Goal: Information Seeking & Learning: Find specific fact

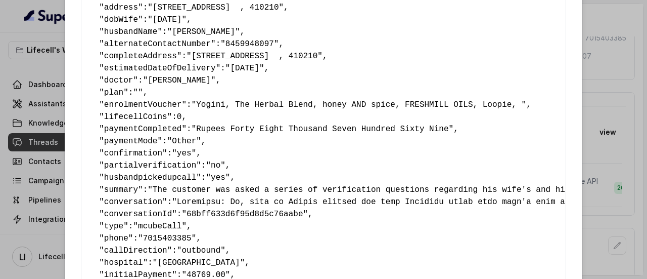
scroll to position [257, 0]
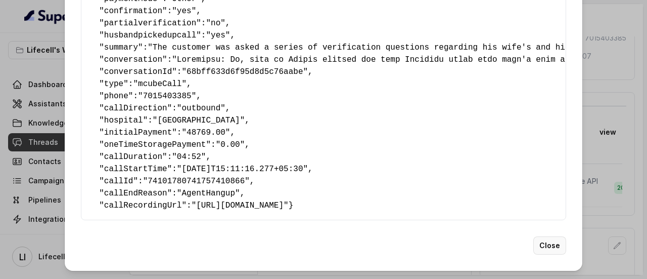
click at [544, 241] on button "Close" at bounding box center [549, 245] width 33 height 18
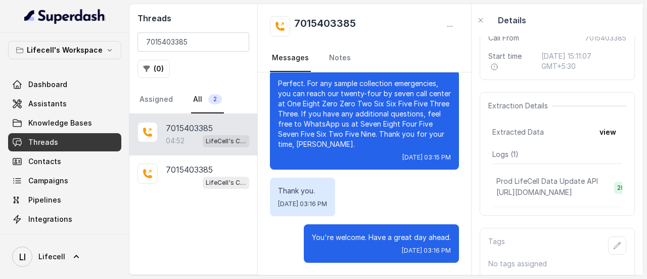
scroll to position [0, 0]
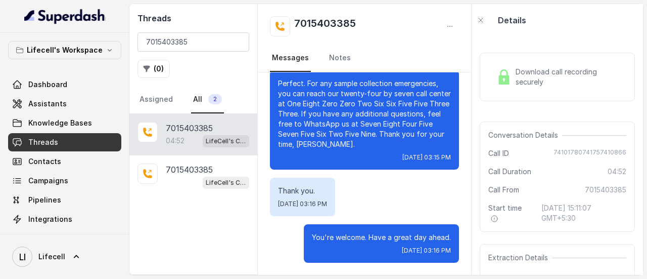
click at [541, 87] on div "Download call recording securely" at bounding box center [557, 76] width 130 height 23
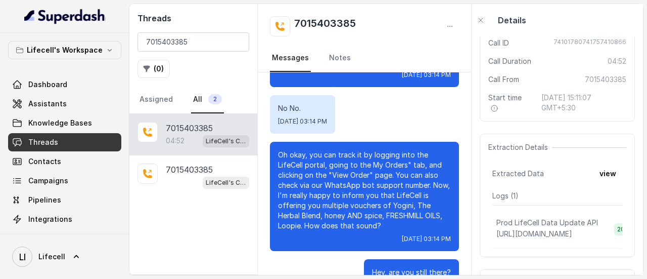
scroll to position [132, 0]
click at [602, 173] on button "view" at bounding box center [607, 173] width 29 height 18
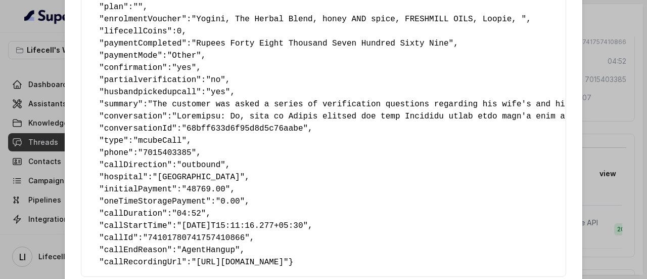
scroll to position [257, 0]
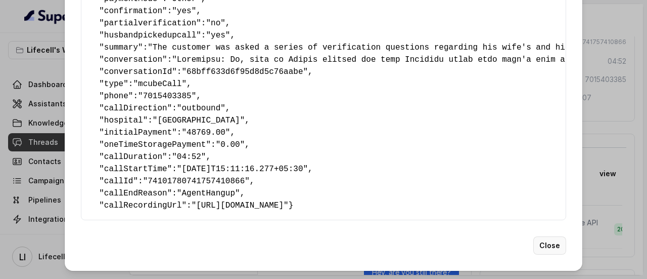
click at [544, 246] on button "Close" at bounding box center [549, 245] width 33 height 18
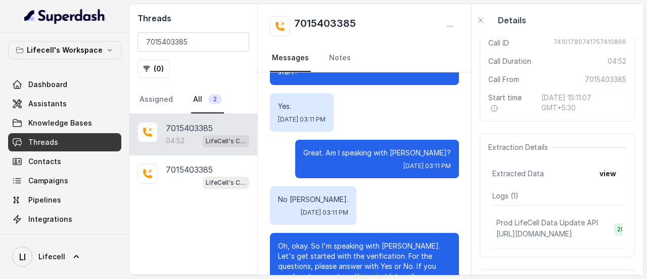
scroll to position [0, 0]
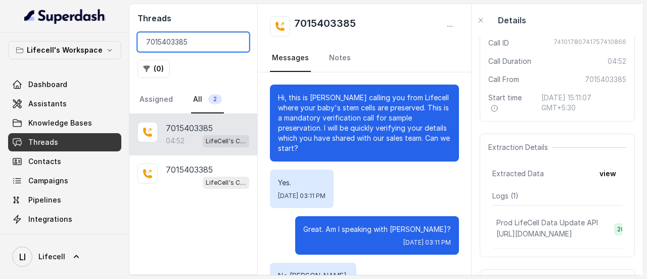
click at [191, 47] on input "7015403385" at bounding box center [194, 41] width 112 height 19
paste input "9038999026"
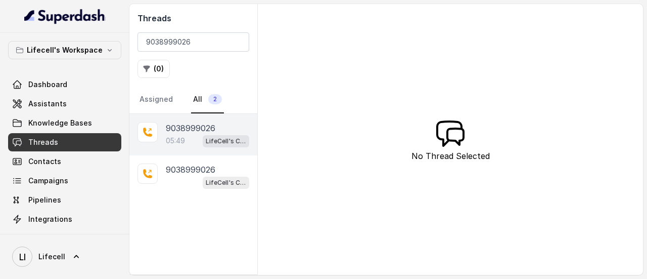
click at [189, 144] on div "05:49 LifeCell's Call Assistant" at bounding box center [207, 140] width 83 height 13
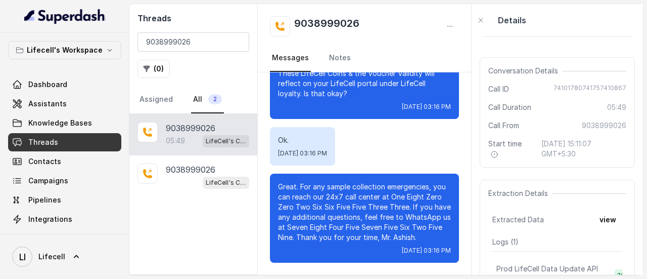
scroll to position [101, 0]
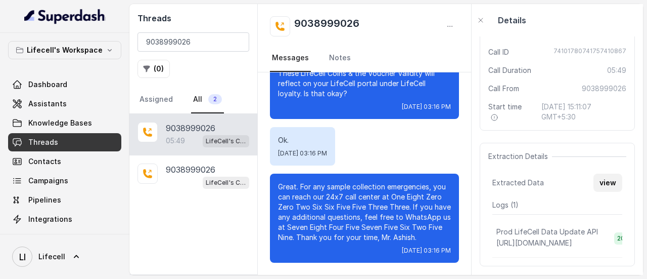
click at [602, 185] on button "view" at bounding box center [607, 182] width 29 height 18
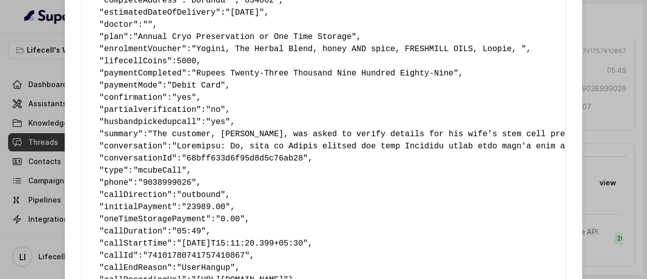
scroll to position [202, 0]
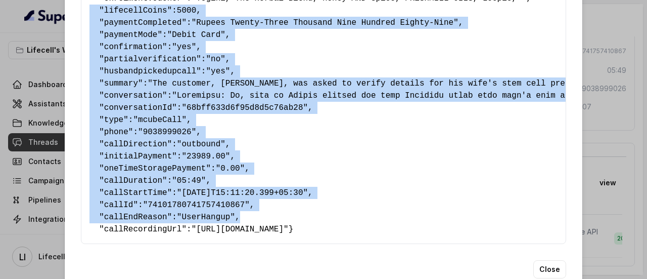
drag, startPoint x: 231, startPoint y: 220, endPoint x: 86, endPoint y: 13, distance: 253.1
click at [89, 13] on pre "{ " primaryName ": "Ankita Acharya" , " contactNumber ": "9038999026" , " email…" at bounding box center [323, 41] width 468 height 388
click at [262, 171] on pre "{ " primaryName ": "Ankita Acharya" , " contactNumber ": "9038999026" , " email…" at bounding box center [323, 41] width 468 height 388
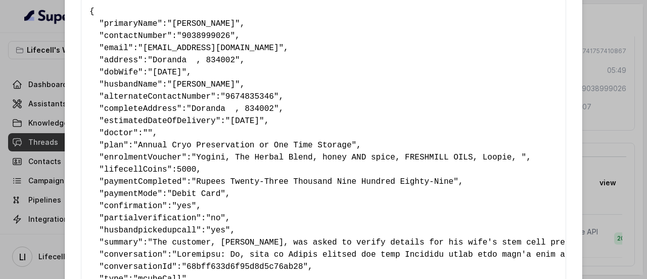
scroll to position [42, 0]
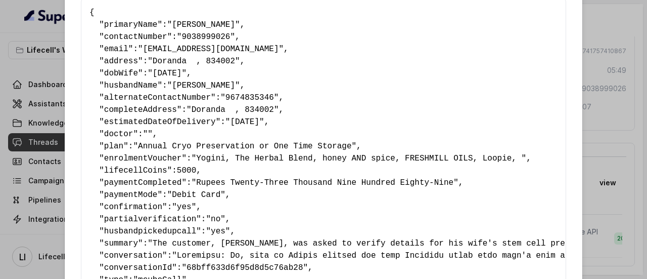
click at [146, 132] on span """" at bounding box center [148, 133] width 10 height 9
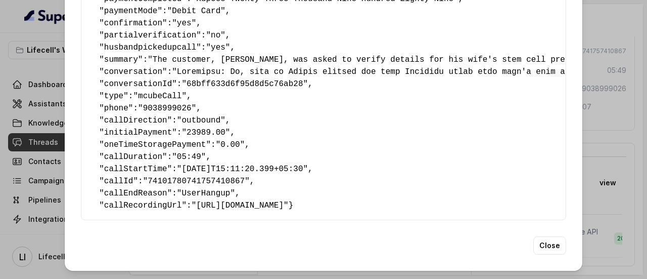
scroll to position [245, 0]
click at [544, 243] on button "Close" at bounding box center [549, 245] width 33 height 18
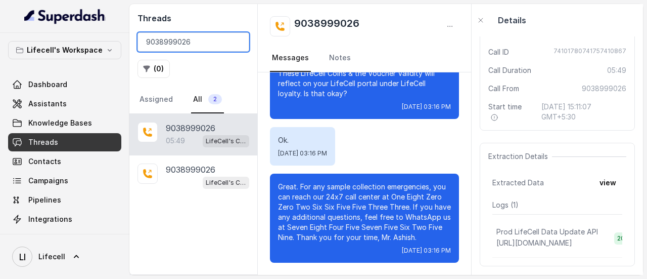
click at [193, 44] on input "9038999026" at bounding box center [194, 41] width 112 height 19
paste input "59356575"
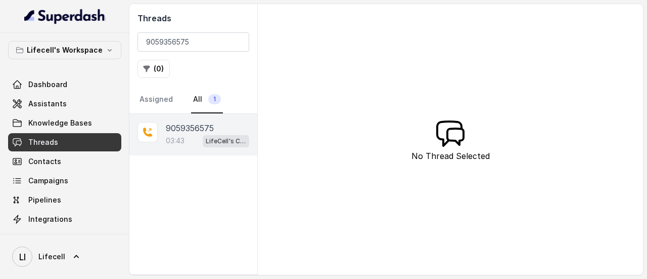
click at [197, 127] on p "9059356575" at bounding box center [190, 128] width 48 height 12
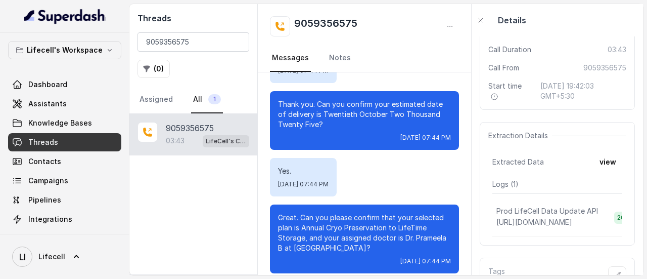
scroll to position [183, 0]
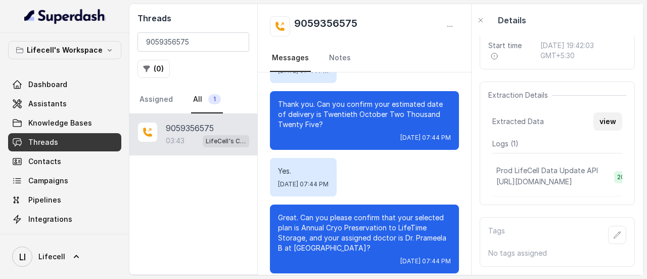
click at [606, 112] on button "view" at bounding box center [607, 121] width 29 height 18
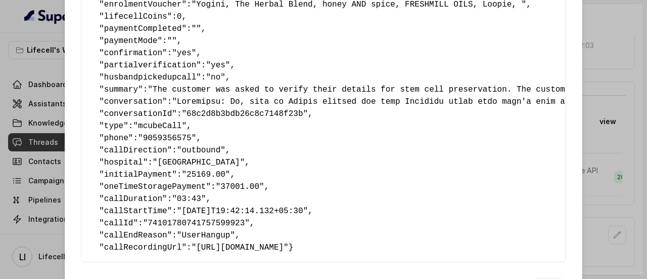
scroll to position [257, 0]
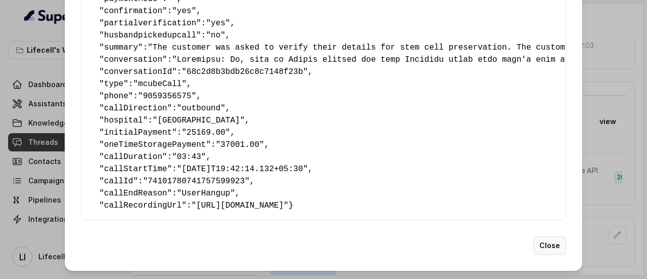
click at [538, 243] on button "Close" at bounding box center [549, 245] width 33 height 18
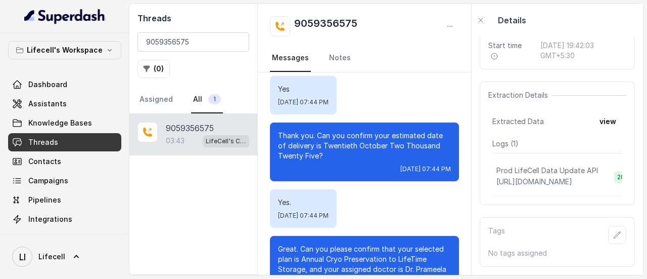
scroll to position [1077, 0]
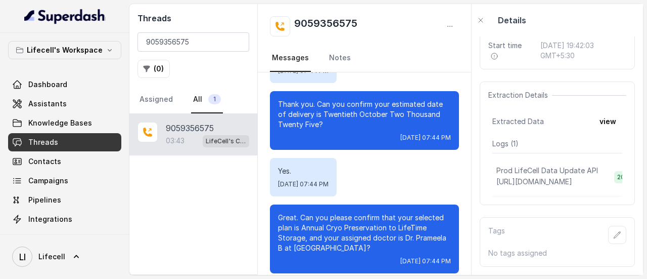
drag, startPoint x: 326, startPoint y: 237, endPoint x: 424, endPoint y: 237, distance: 98.6
click at [424, 237] on p "Great. Can you please confirm that your selected plan is Annual Cryo Preservati…" at bounding box center [364, 232] width 173 height 40
copy p "Government General Hospital"
click at [603, 112] on button "view" at bounding box center [607, 121] width 29 height 18
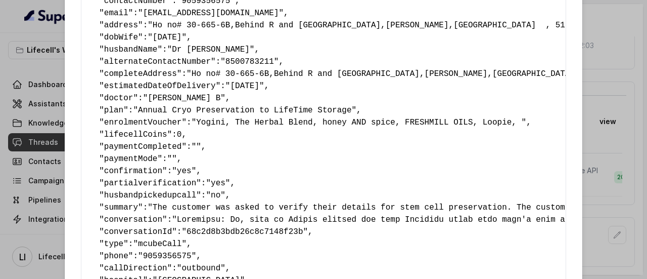
scroll to position [257, 0]
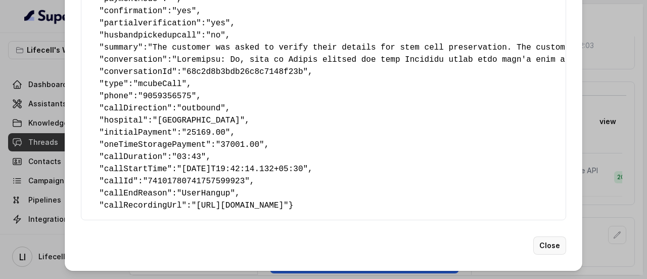
click at [542, 241] on button "Close" at bounding box center [549, 245] width 33 height 18
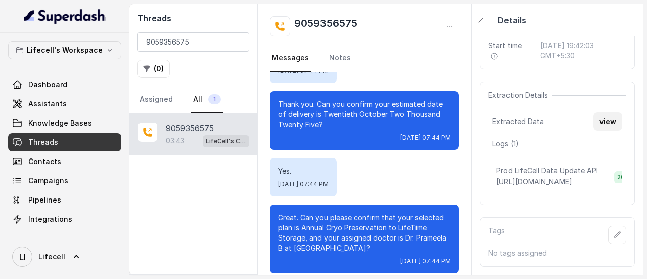
click at [607, 112] on button "view" at bounding box center [607, 121] width 29 height 18
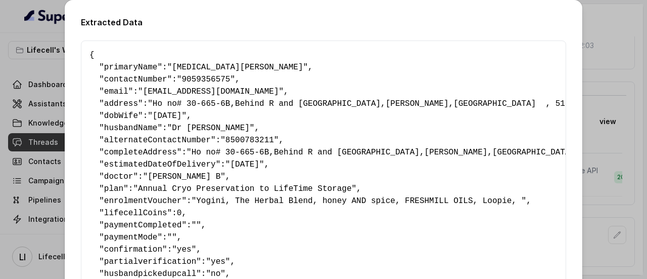
click at [188, 76] on span ""9059356575"" at bounding box center [206, 79] width 58 height 9
copy span "9059356575"
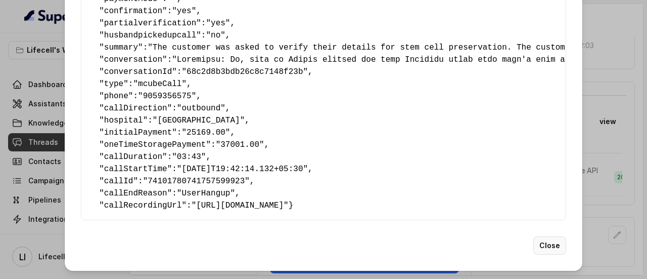
drag, startPoint x: 543, startPoint y: 244, endPoint x: 477, endPoint y: 219, distance: 70.4
click at [543, 244] on button "Close" at bounding box center [549, 245] width 33 height 18
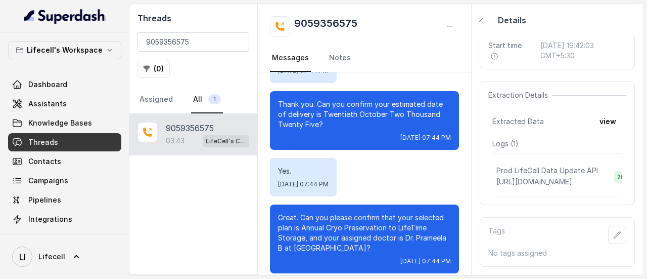
click at [205, 29] on div "Threads 9059356575 ( 0 ) Assigned All 1" at bounding box center [193, 59] width 128 height 110
click at [204, 38] on input "9059356575" at bounding box center [194, 41] width 112 height 19
paste input "975866653"
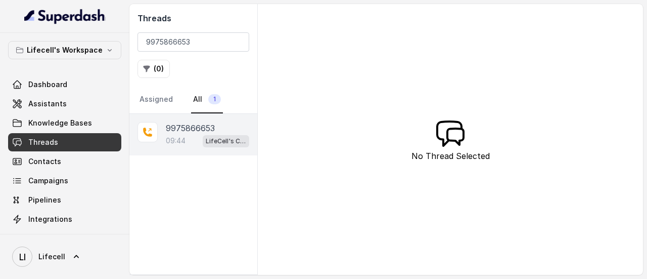
click at [199, 122] on p "9975866653" at bounding box center [190, 128] width 49 height 12
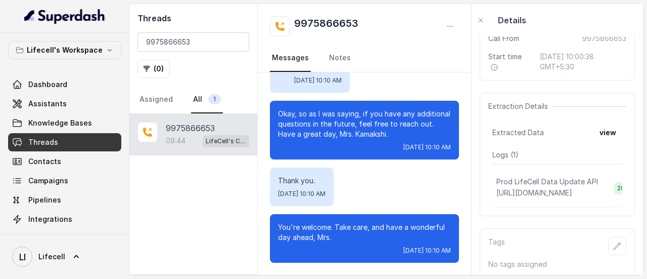
scroll to position [152, 0]
click at [600, 131] on button "view" at bounding box center [607, 132] width 29 height 18
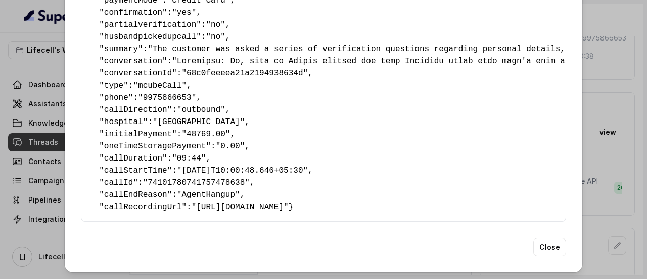
scroll to position [253, 0]
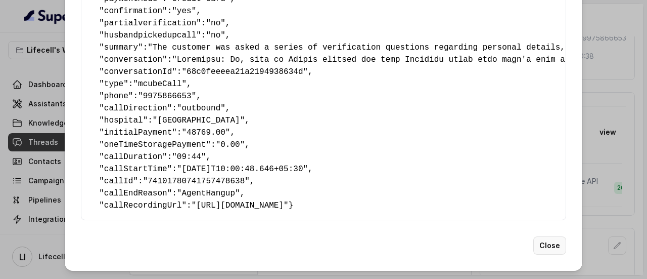
click at [535, 247] on button "Close" at bounding box center [549, 245] width 33 height 18
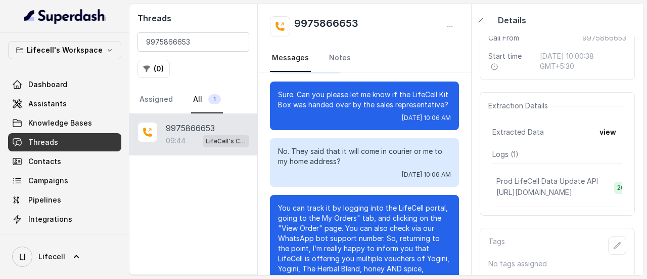
scroll to position [2855, 0]
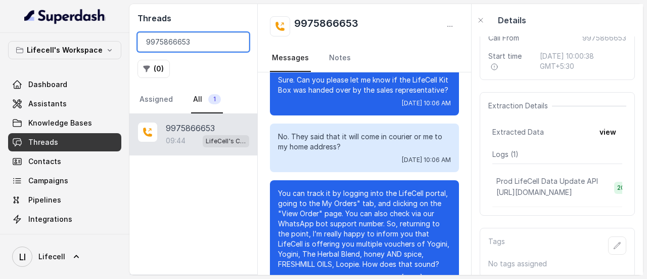
click at [217, 39] on input "9975866653" at bounding box center [194, 41] width 112 height 19
paste input "059356575"
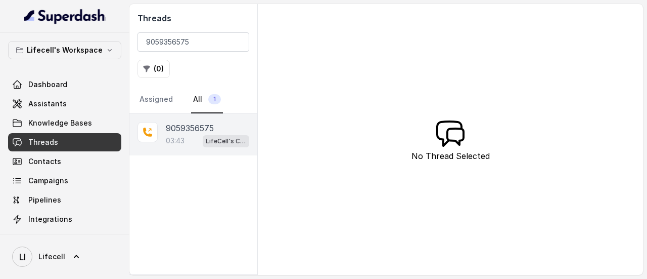
click at [202, 144] on div "03:43 LifeCell's Call Assistant" at bounding box center [207, 140] width 83 height 13
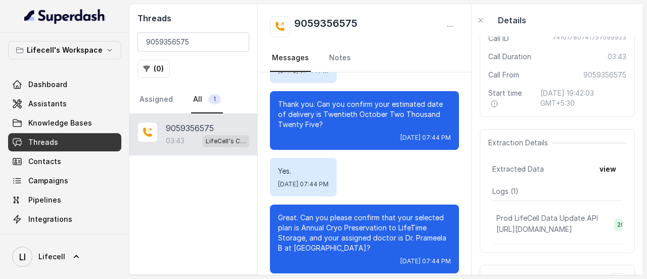
scroll to position [152, 0]
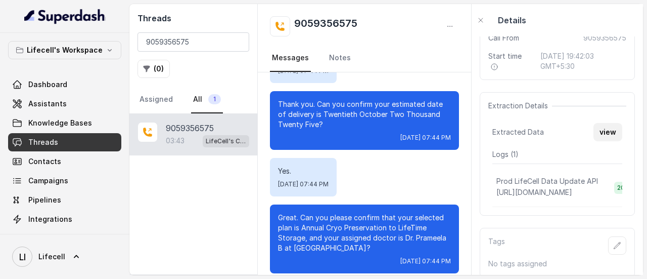
click at [602, 132] on button "view" at bounding box center [607, 132] width 29 height 18
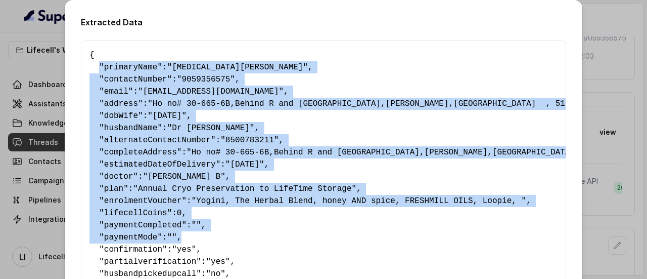
drag, startPoint x: 94, startPoint y: 63, endPoint x: 190, endPoint y: 237, distance: 198.2
click at [190, 237] on pre "{ " primaryName ": "Nikita Boya" , " contactNumber ": "9059356575" , " email ":…" at bounding box center [323, 249] width 468 height 400
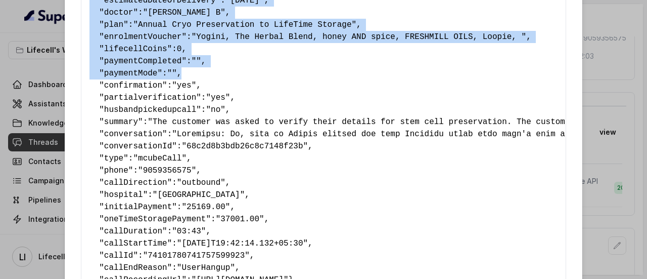
scroll to position [202, 0]
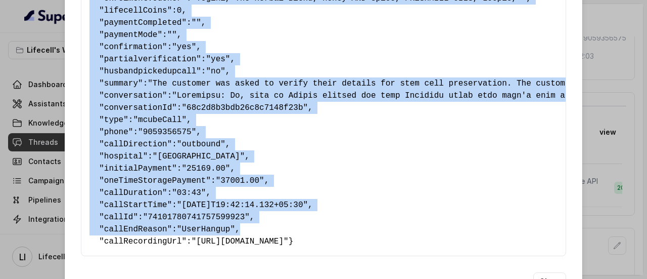
click at [230, 231] on pre "{ " primaryName ": "Nikita Boya" , " contactNumber ": "9059356575" , " email ":…" at bounding box center [323, 47] width 468 height 400
copy pre "" primaryName ": "Nikita Boya" , " contactNumber ": "9059356575" , " email ": "…"
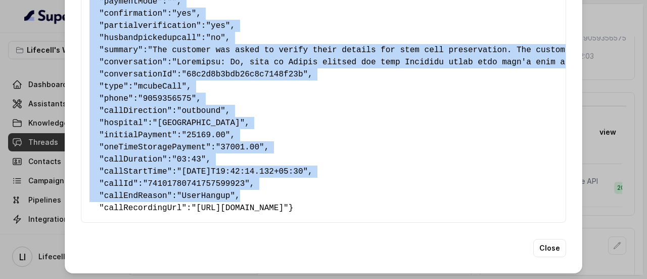
scroll to position [257, 0]
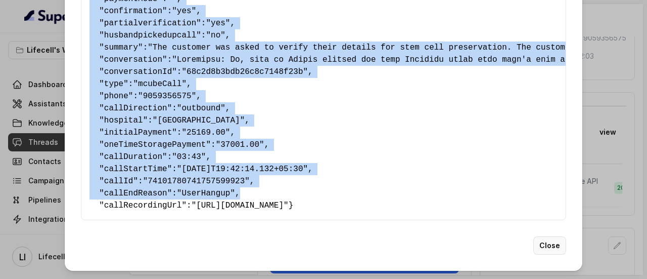
click at [543, 246] on button "Close" at bounding box center [549, 245] width 33 height 18
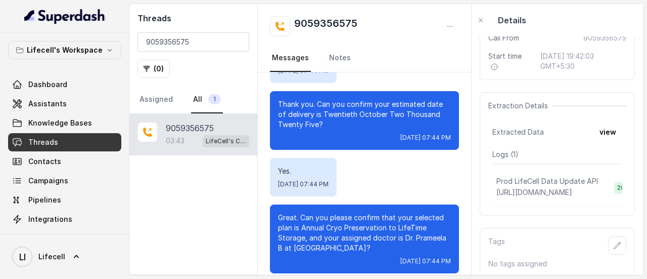
scroll to position [774, 0]
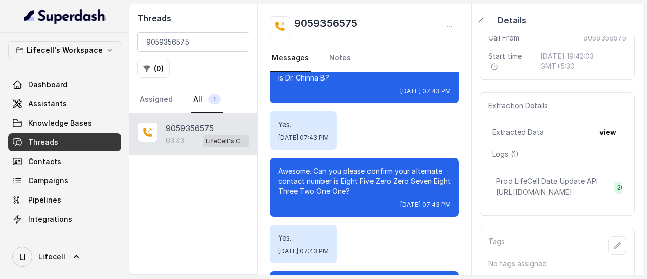
click at [185, 30] on div "Threads 9059356575 ( 0 ) Assigned All 1" at bounding box center [193, 59] width 128 height 110
click at [199, 40] on input "9059356575" at bounding box center [194, 41] width 112 height 19
paste input "38999026"
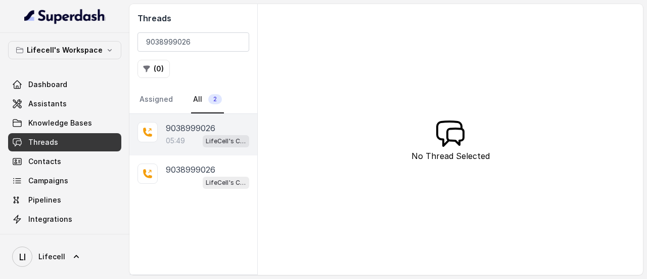
click at [191, 132] on p "9038999026" at bounding box center [191, 128] width 50 height 12
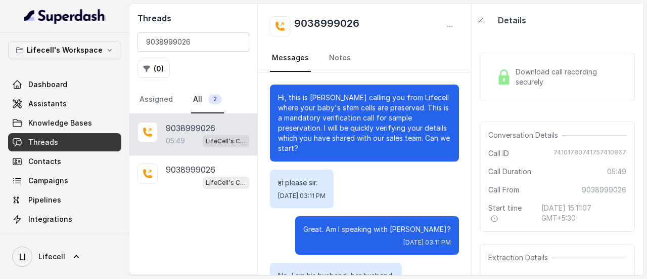
scroll to position [2820, 0]
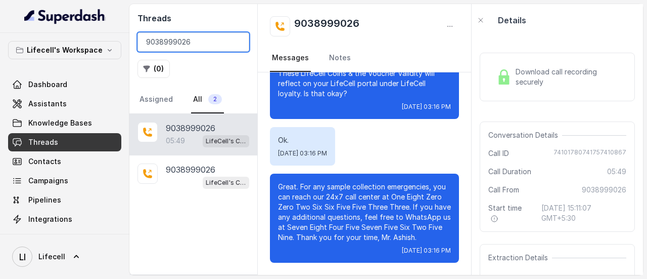
click at [197, 42] on input "9038999026" at bounding box center [194, 41] width 112 height 19
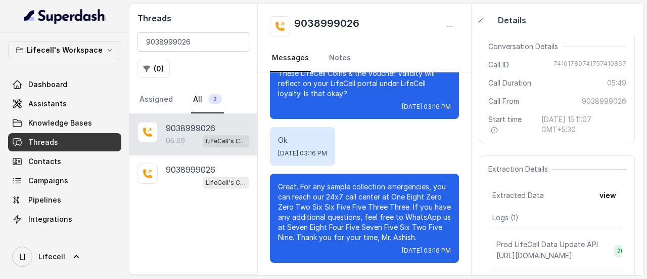
scroll to position [101, 0]
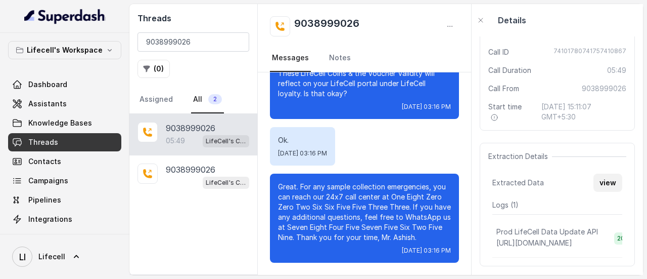
click at [603, 180] on button "view" at bounding box center [607, 182] width 29 height 18
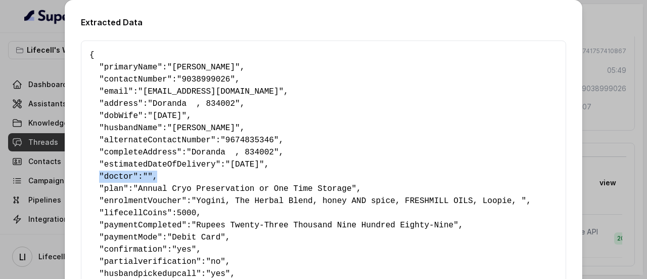
drag, startPoint x: 93, startPoint y: 176, endPoint x: 181, endPoint y: 175, distance: 89.0
click at [159, 176] on pre "{ " primaryName ": "Ankita Acharya" , " contactNumber ": "9038999026" , " email…" at bounding box center [323, 243] width 468 height 388
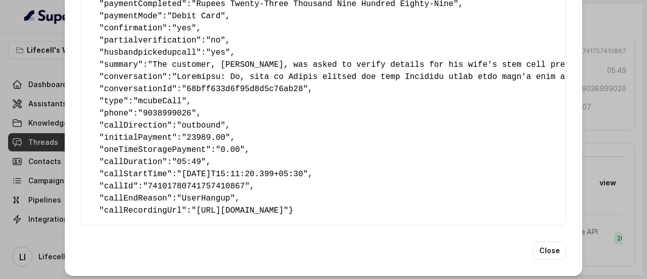
scroll to position [245, 0]
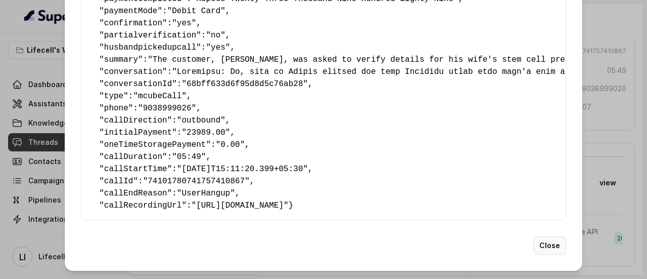
click at [536, 251] on button "Close" at bounding box center [549, 245] width 33 height 18
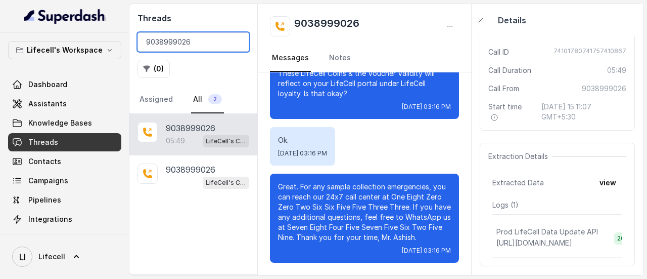
click at [201, 40] on input "9038999026" at bounding box center [194, 41] width 112 height 19
paste input "7015403385"
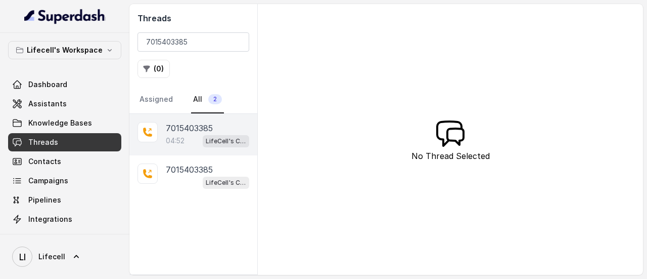
click at [189, 139] on div "04:52 LifeCell's Call Assistant" at bounding box center [207, 140] width 83 height 13
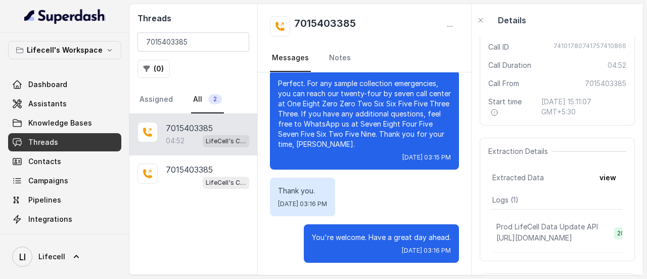
scroll to position [183, 0]
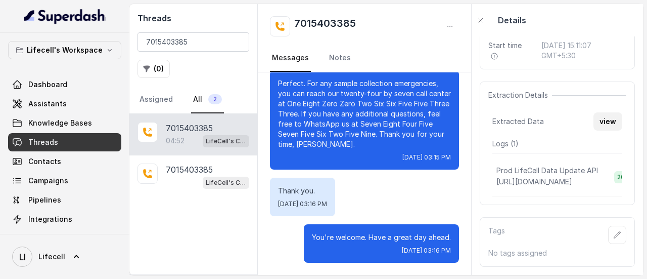
click at [593, 112] on button "view" at bounding box center [607, 121] width 29 height 18
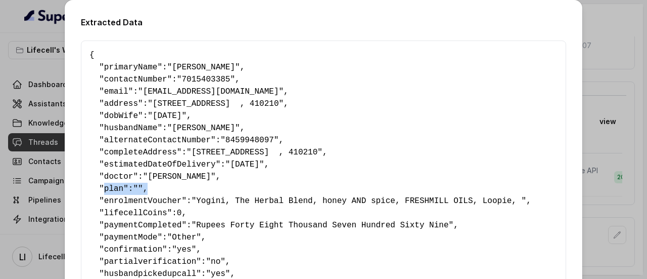
drag, startPoint x: 147, startPoint y: 191, endPoint x: 110, endPoint y: 201, distance: 37.8
click at [98, 182] on pre "{ " primaryName ": "Nazia Chaudhary" , " contactNumber ": "7015403385" , " emai…" at bounding box center [323, 249] width 468 height 400
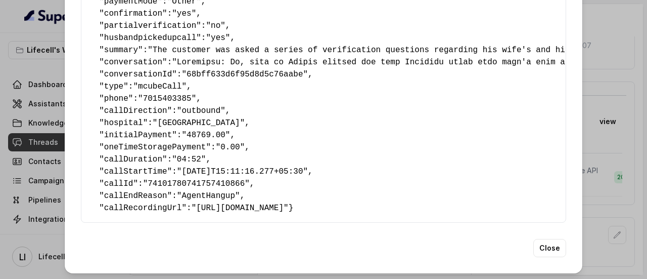
scroll to position [257, 0]
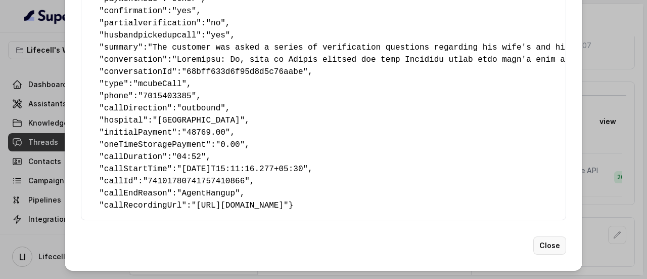
click at [539, 251] on button "Close" at bounding box center [549, 245] width 33 height 18
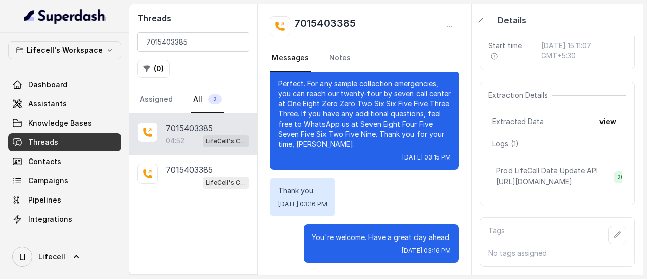
scroll to position [82, 0]
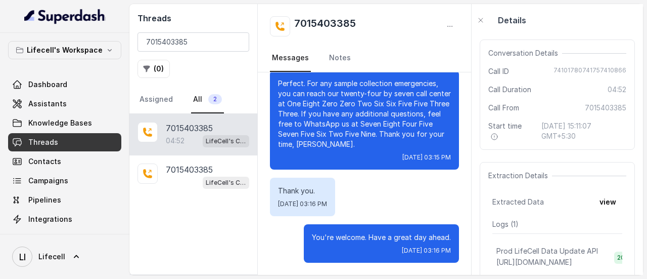
click at [575, 71] on span "74101780741757410866" at bounding box center [590, 71] width 73 height 10
copy span "74101780741757410866"
click at [599, 196] on button "view" at bounding box center [607, 202] width 29 height 18
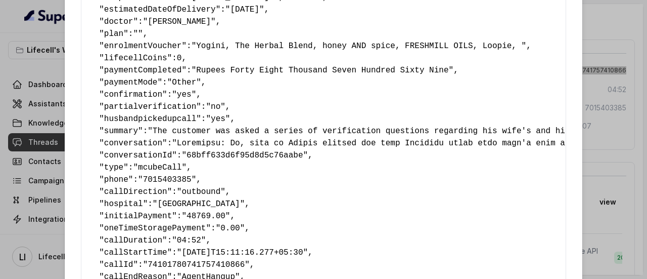
scroll to position [257, 0]
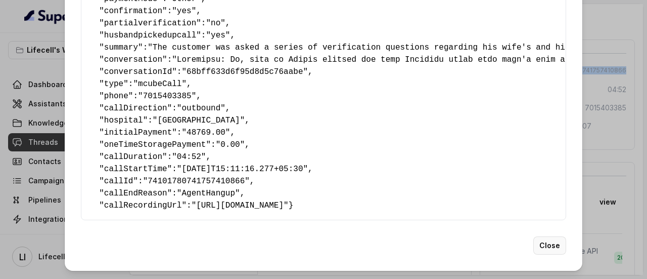
click at [541, 251] on button "Close" at bounding box center [549, 245] width 33 height 18
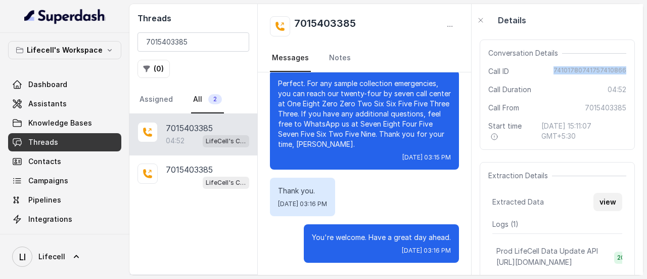
click at [603, 200] on button "view" at bounding box center [607, 202] width 29 height 18
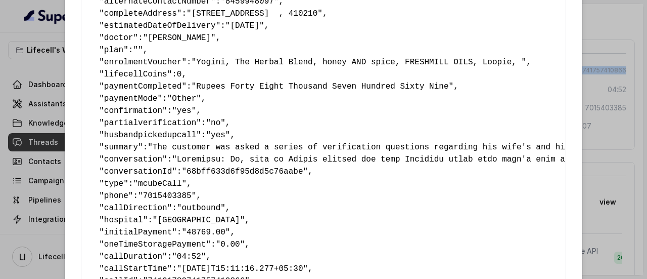
scroll to position [202, 0]
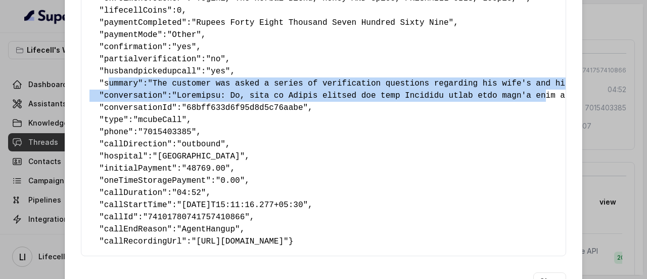
drag, startPoint x: 101, startPoint y: 81, endPoint x: 510, endPoint y: 92, distance: 408.6
click at [510, 92] on pre "{ " primaryName ": "Nazia Chaudhary" , " contactNumber ": "7015403385" , " emai…" at bounding box center [323, 47] width 468 height 400
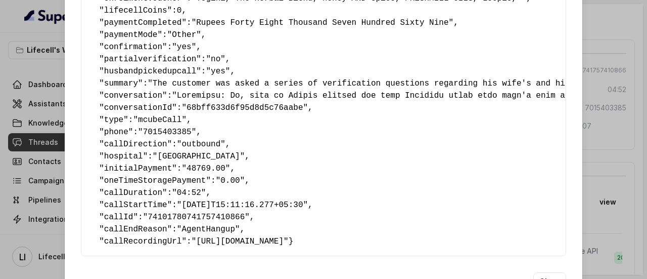
click at [474, 129] on pre "{ " primaryName ": "Nazia Chaudhary" , " contactNumber ": "7015403385" , " emai…" at bounding box center [323, 47] width 468 height 400
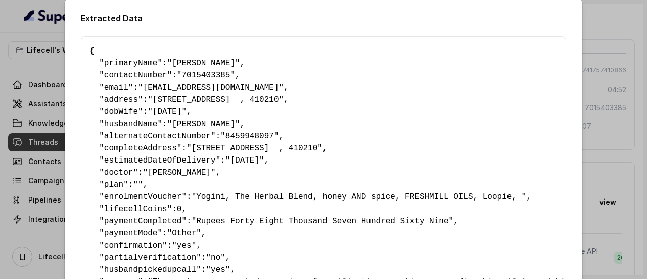
scroll to position [0, 0]
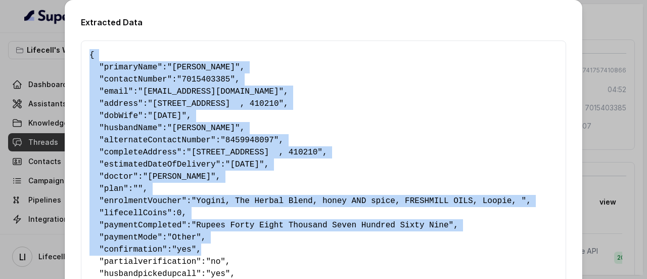
drag, startPoint x: 84, startPoint y: 56, endPoint x: 300, endPoint y: 245, distance: 287.3
click at [300, 245] on div "{ " primaryName ": "Nazia Chaudhary" , " contactNumber ": "7015403385" , " emai…" at bounding box center [323, 249] width 485 height 418
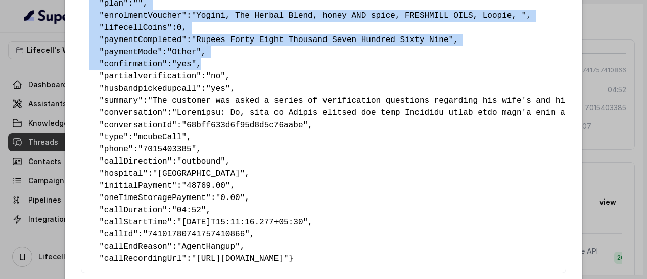
scroll to position [257, 0]
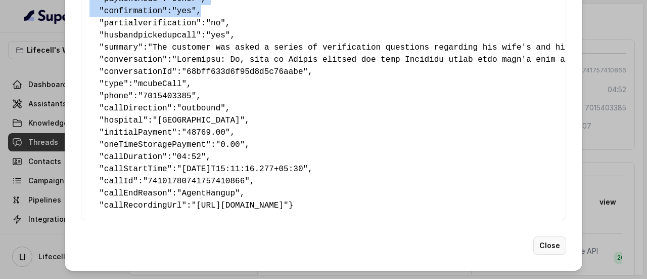
click at [545, 245] on button "Close" at bounding box center [549, 245] width 33 height 18
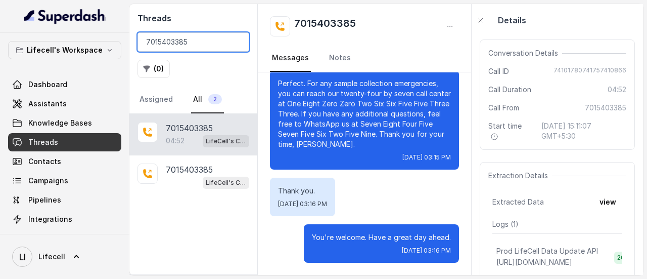
click at [208, 40] on input "7015403385" at bounding box center [194, 41] width 112 height 19
paste input "8495873837"
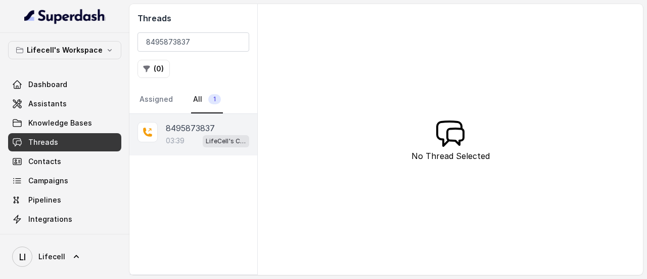
click at [192, 128] on p "8495873837" at bounding box center [190, 128] width 49 height 12
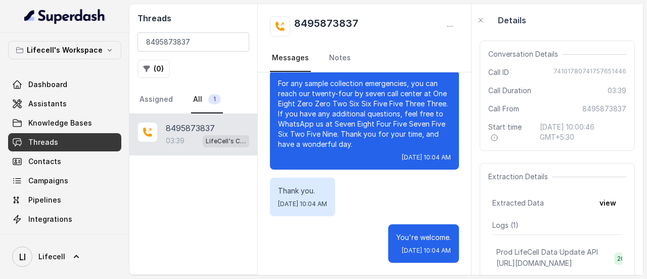
scroll to position [152, 0]
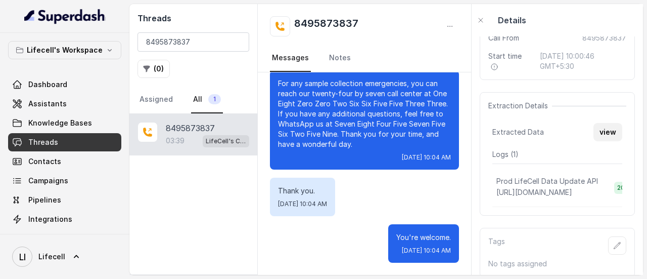
click at [605, 132] on button "view" at bounding box center [607, 132] width 29 height 18
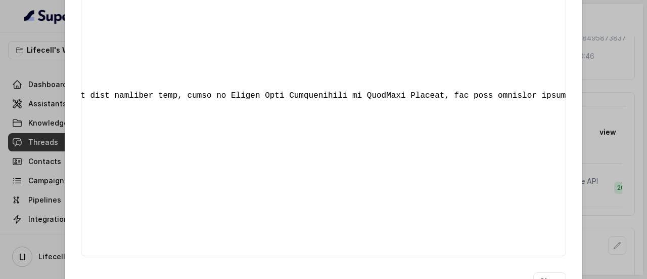
scroll to position [257, 0]
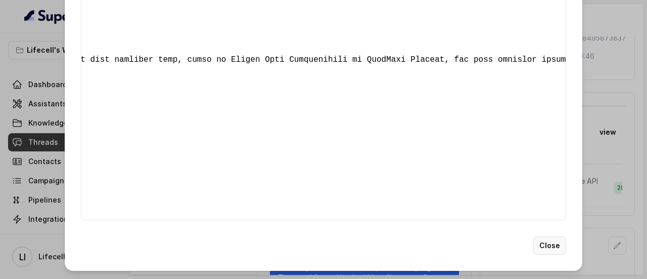
click at [554, 253] on button "Close" at bounding box center [549, 245] width 33 height 18
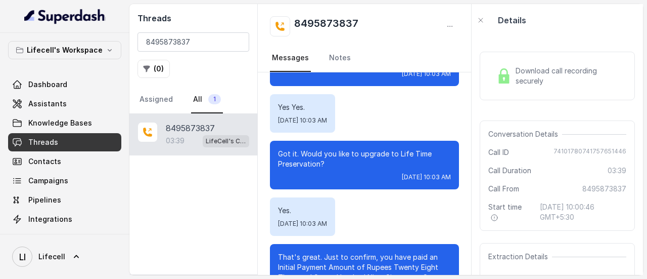
scroll to position [0, 0]
drag, startPoint x: 488, startPoint y: 151, endPoint x: 618, endPoint y: 155, distance: 129.5
click at [618, 155] on div "Call ID 74101780741757651446" at bounding box center [557, 153] width 138 height 10
copy div "Call ID 74101780741757651446"
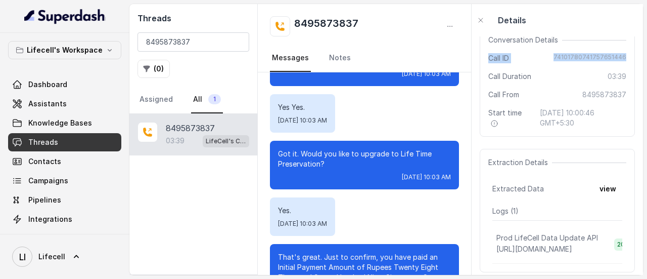
scroll to position [101, 0]
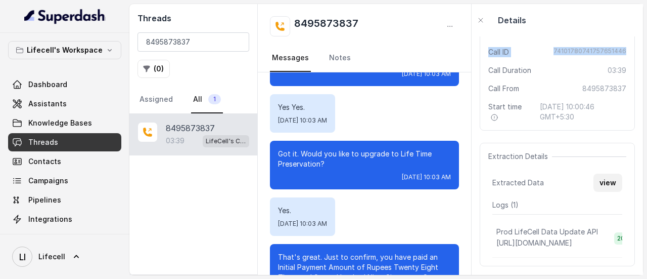
click at [601, 181] on button "view" at bounding box center [607, 182] width 29 height 18
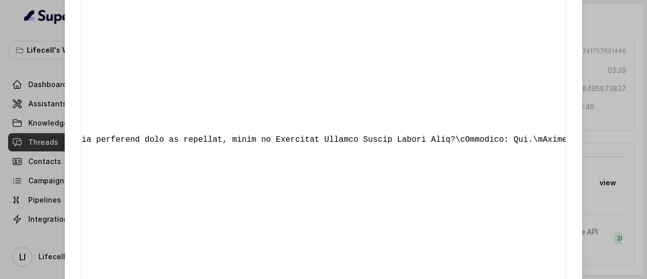
scroll to position [0, 7665]
drag, startPoint x: 193, startPoint y: 141, endPoint x: 388, endPoint y: 138, distance: 195.2
click at [388, 138] on span at bounding box center [152, 139] width 15290 height 9
copy span "Annual Cryo Preservation to LifeTime Storage"
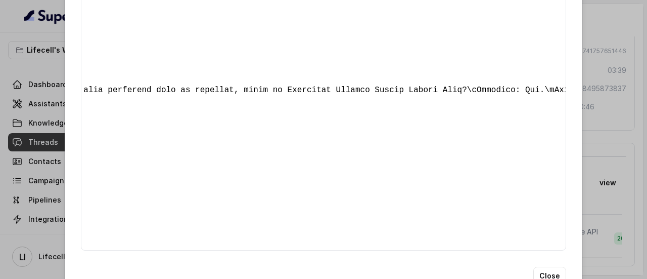
scroll to position [257, 0]
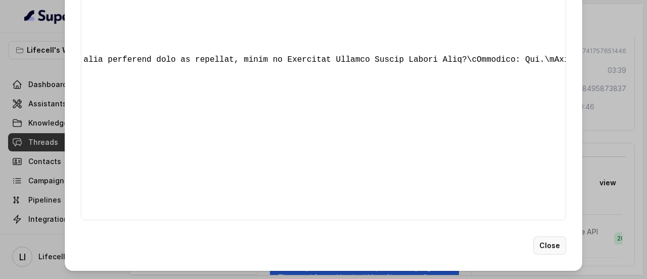
click at [552, 237] on button "Close" at bounding box center [549, 245] width 33 height 18
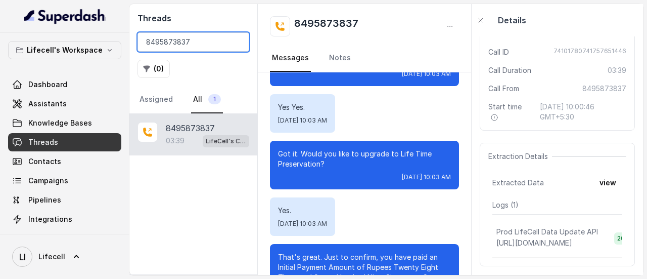
click at [241, 38] on input "8495873837" at bounding box center [194, 41] width 112 height 19
paste input "9571315959"
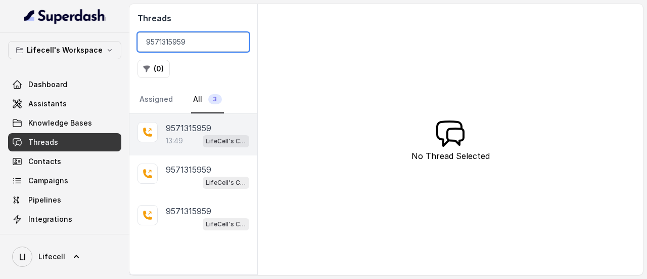
type input "9571315959"
click at [193, 129] on p "9571315959" at bounding box center [188, 128] width 45 height 12
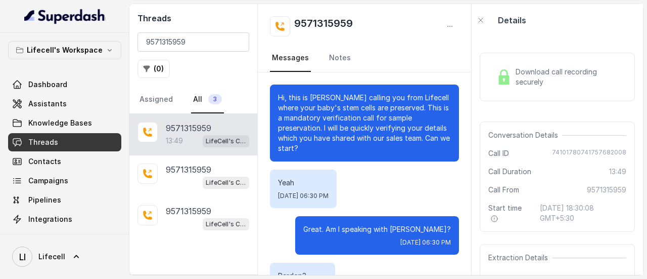
scroll to position [7231, 0]
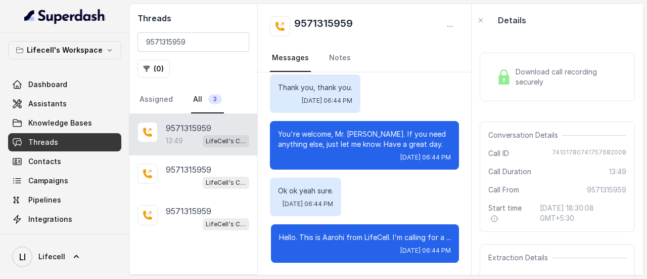
click at [557, 77] on span "Download call recording securely" at bounding box center [569, 77] width 107 height 20
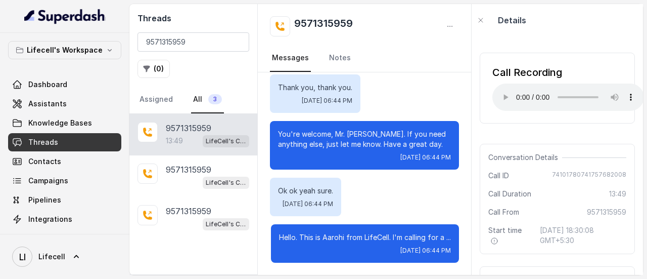
scroll to position [101, 0]
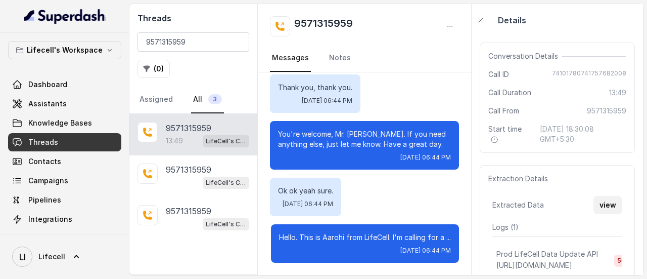
click at [598, 205] on button "view" at bounding box center [607, 205] width 29 height 18
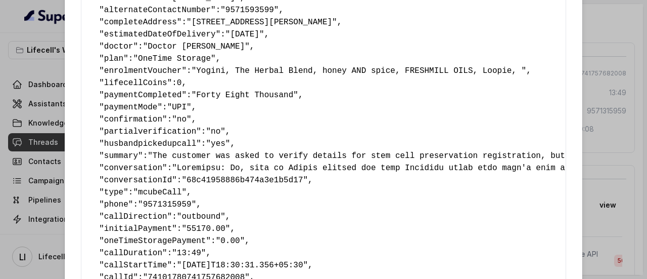
scroll to position [245, 0]
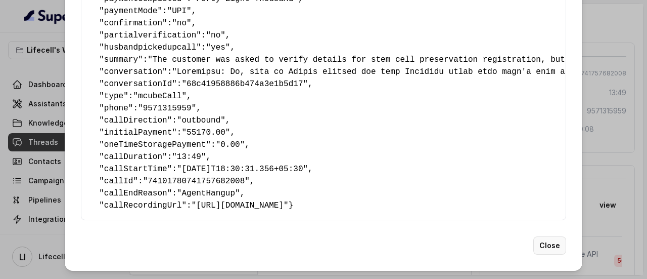
click at [538, 252] on button "Close" at bounding box center [549, 245] width 33 height 18
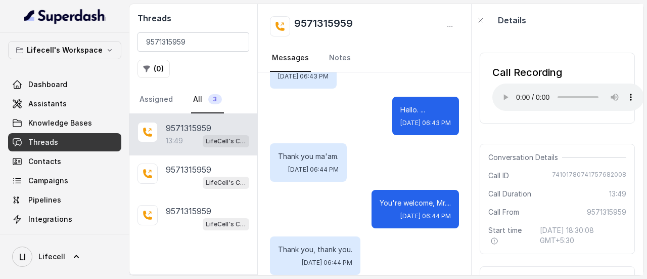
scroll to position [7028, 0]
click at [332, 24] on h2 "9571315959" at bounding box center [323, 26] width 59 height 20
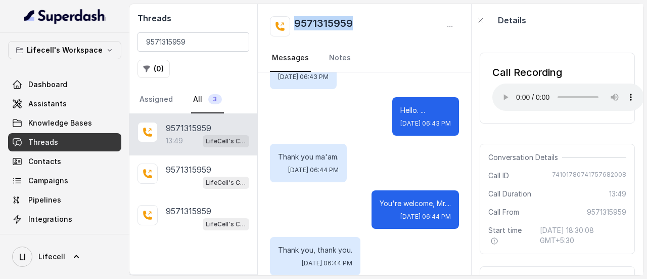
click at [332, 24] on h2 "9571315959" at bounding box center [323, 26] width 59 height 20
copy h2 "9571315959"
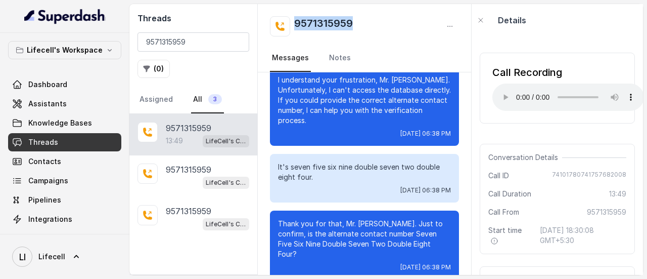
scroll to position [4046, 0]
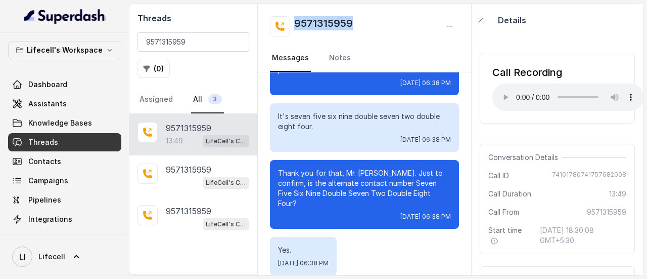
click at [345, 21] on h2 "9571315959" at bounding box center [323, 26] width 59 height 20
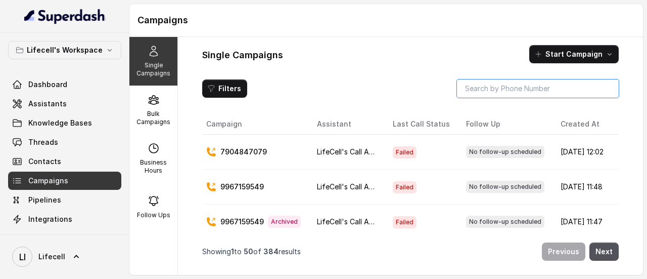
click at [499, 84] on input "search" at bounding box center [538, 88] width 162 height 18
paste input "9044570440"
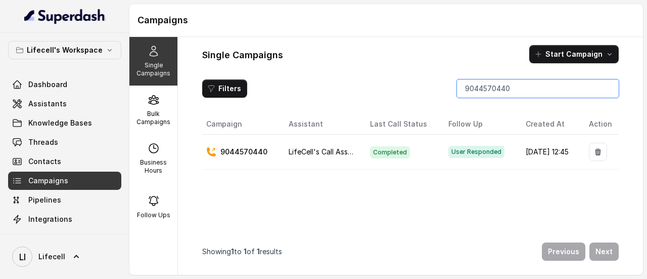
type input "9044570440"
